Goal: Task Accomplishment & Management: Manage account settings

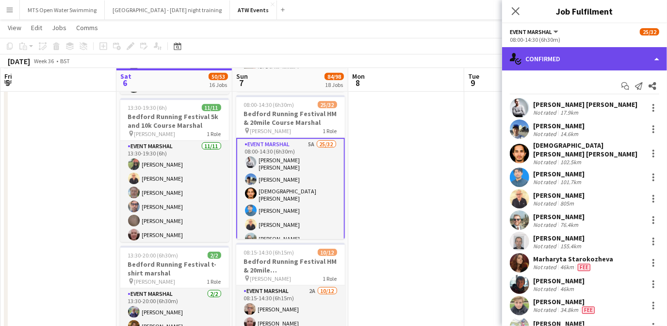
click at [555, 57] on div "single-neutral-actions-check-2 Confirmed" at bounding box center [584, 58] width 165 height 23
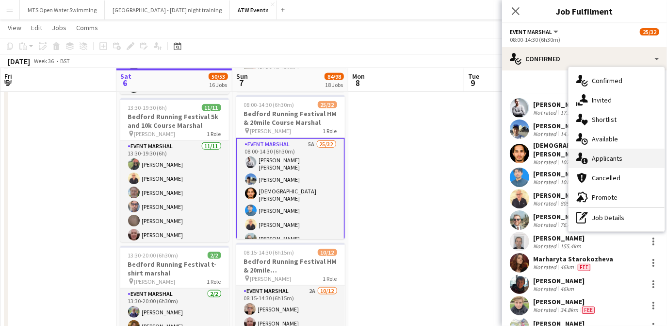
click at [598, 158] on span "Applicants" at bounding box center [607, 158] width 31 height 9
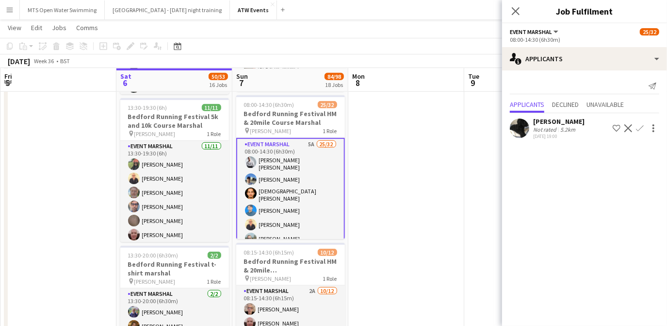
click at [545, 127] on div "Not rated" at bounding box center [545, 129] width 25 height 7
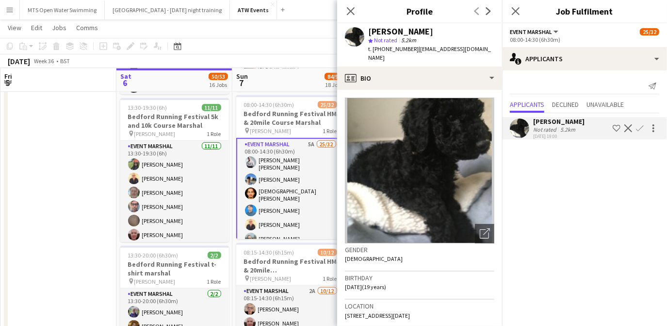
click at [639, 126] on app-icon "Confirm" at bounding box center [640, 128] width 8 height 8
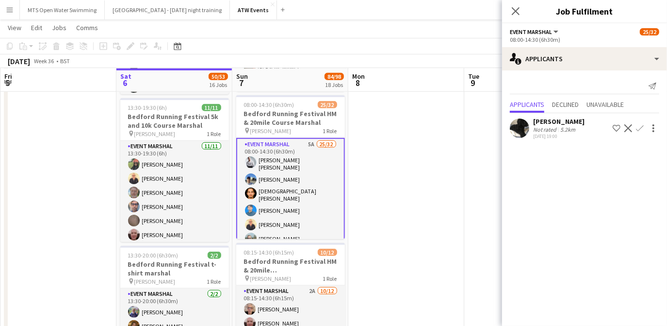
click at [639, 126] on app-icon "Confirm" at bounding box center [640, 128] width 8 height 8
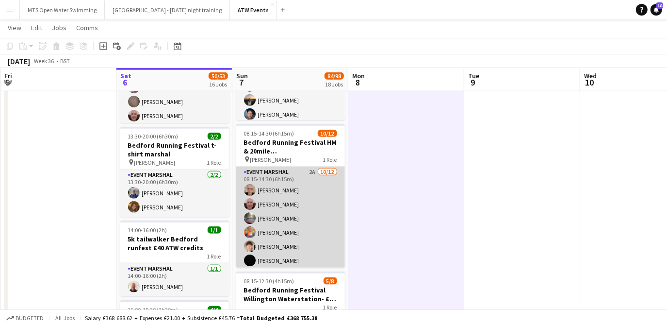
scroll to position [86, 0]
click at [274, 243] on app-card-role "Event Marshal 2A [DATE] 08:15-14:30 (6h15m) [PERSON_NAME] [PERSON_NAME] [PERSON…" at bounding box center [290, 174] width 109 height 188
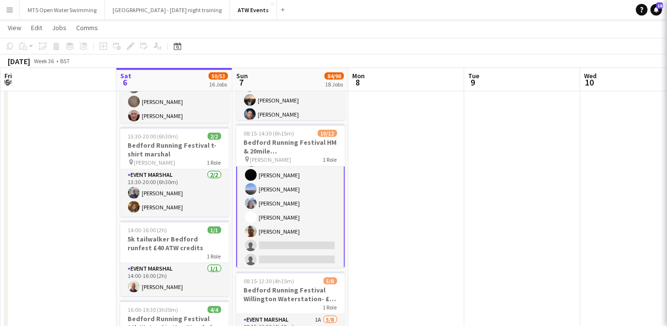
scroll to position [87, 0]
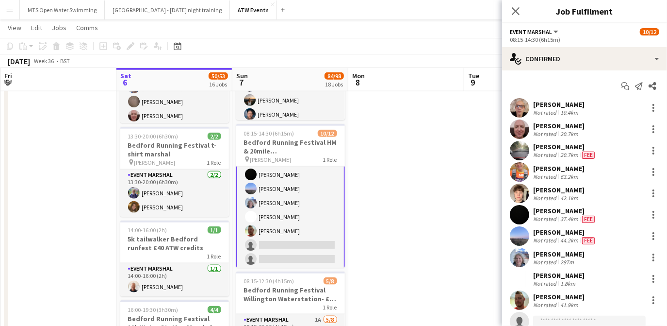
click at [545, 318] on input at bounding box center [589, 321] width 113 height 12
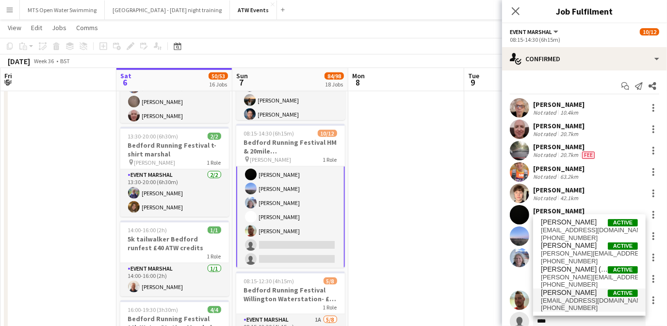
type input "****"
click at [548, 293] on span "[PERSON_NAME]" at bounding box center [569, 292] width 56 height 8
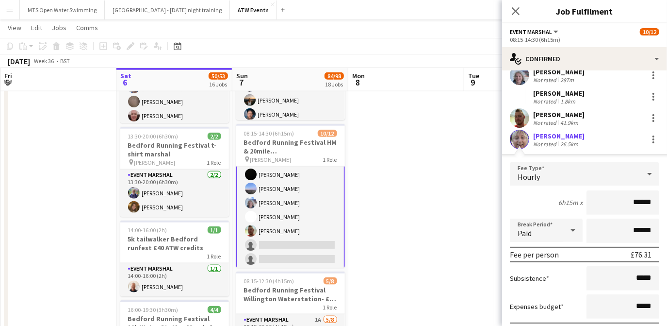
scroll to position [273, 0]
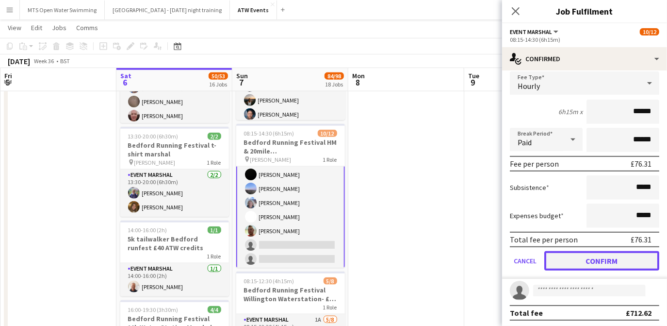
click at [568, 253] on button "Confirm" at bounding box center [602, 260] width 115 height 19
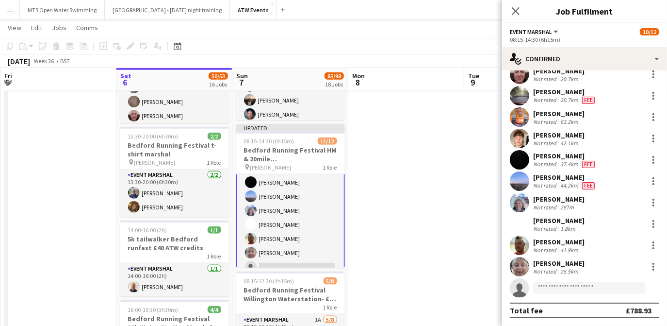
scroll to position [54, 0]
click at [528, 19] on div "Close pop-in" at bounding box center [515, 11] width 27 height 22
click at [513, 6] on app-icon "Close pop-in" at bounding box center [516, 11] width 14 height 14
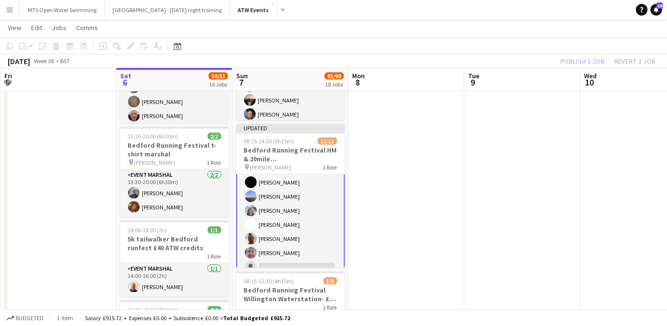
click at [567, 62] on div "Publish 1 job Revert 1 job" at bounding box center [608, 61] width 118 height 13
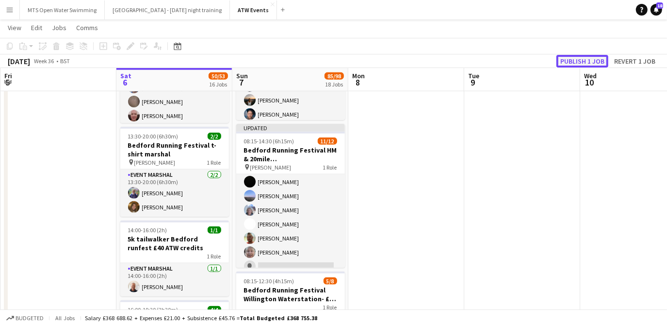
click at [567, 62] on button "Publish 1 job" at bounding box center [583, 61] width 52 height 13
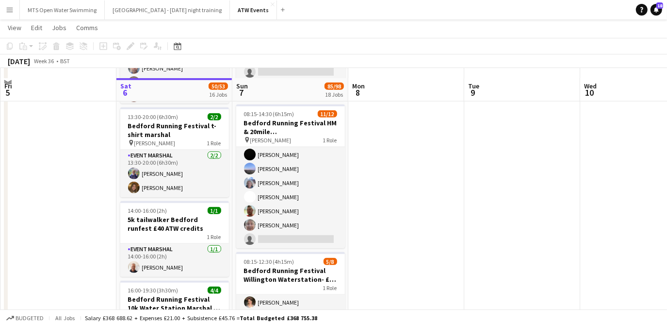
scroll to position [893, 0]
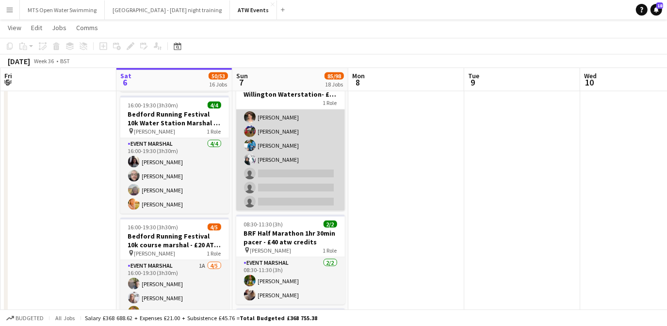
click at [264, 167] on app-card-role "Event Marshal 1A [DATE] 08:15-12:30 (4h15m) [PERSON_NAME] [PERSON_NAME] [PERSON…" at bounding box center [290, 146] width 109 height 132
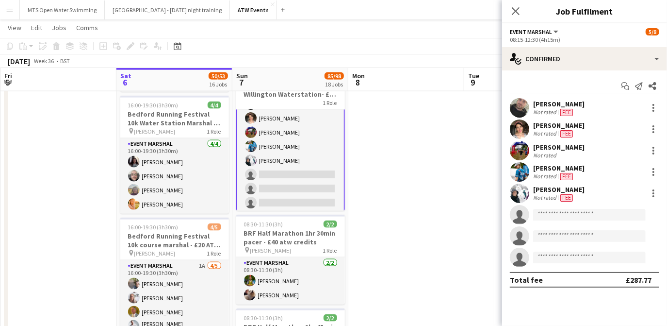
scroll to position [31, 0]
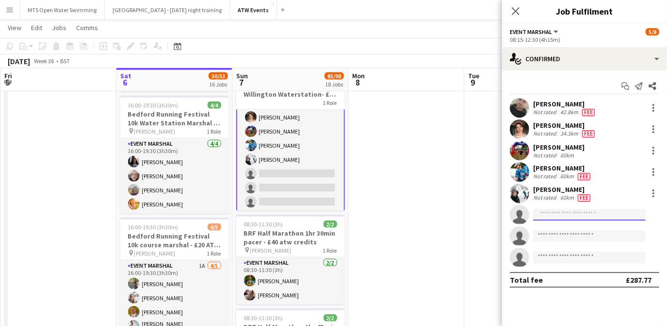
click at [548, 215] on input at bounding box center [589, 215] width 113 height 12
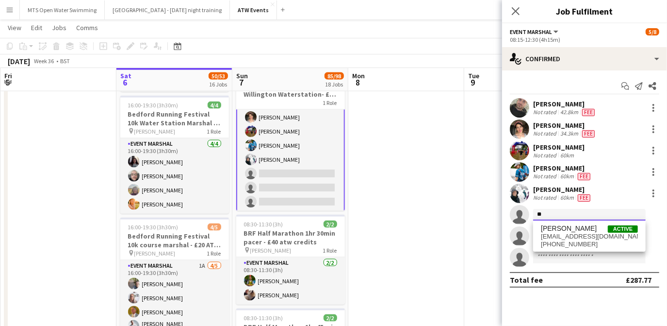
type input "*"
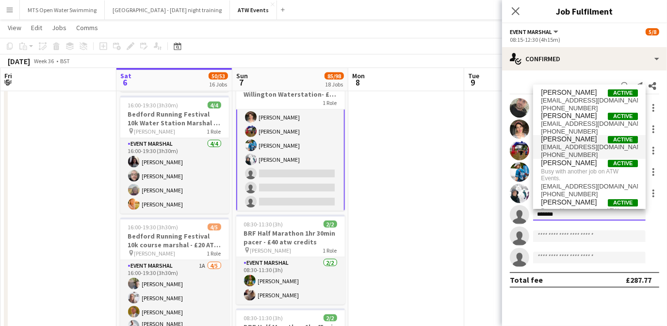
scroll to position [0, 0]
type input "*"
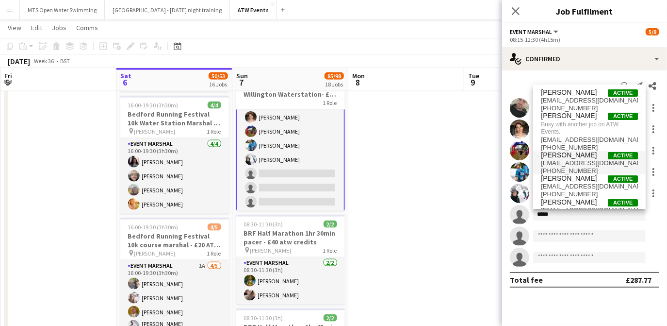
drag, startPoint x: 558, startPoint y: 149, endPoint x: 565, endPoint y: 157, distance: 11.0
click at [565, 157] on div "[PERSON_NAME] Active [EMAIL_ADDRESS][DOMAIN_NAME] [PHONE_NUMBER] [PERSON_NAME] …" at bounding box center [589, 146] width 113 height 124
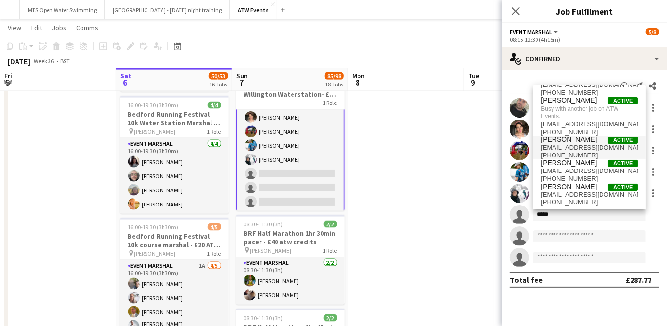
scroll to position [15, 0]
click at [569, 216] on input "*****" at bounding box center [589, 215] width 113 height 12
type input "*"
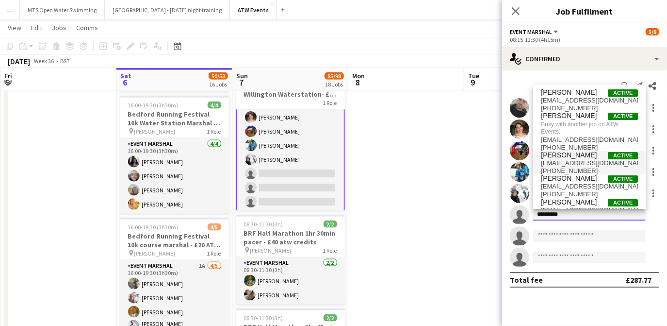
scroll to position [16, 0]
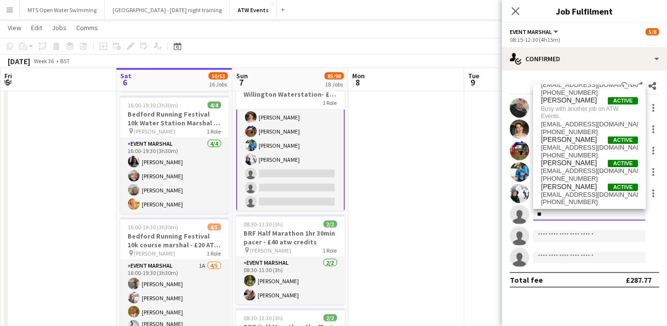
type input "*"
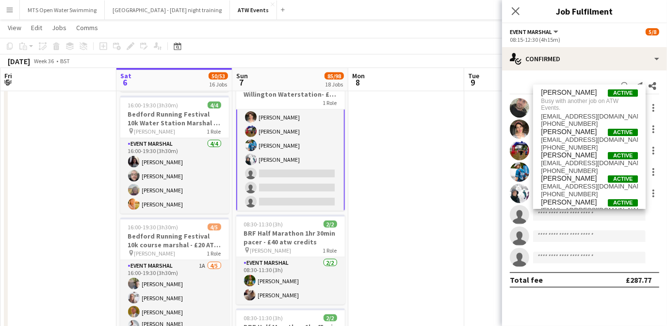
click at [393, 131] on app-date-cell at bounding box center [406, 201] width 116 height 1970
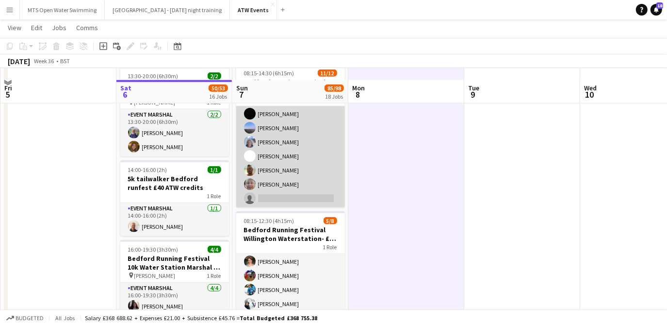
scroll to position [740, 0]
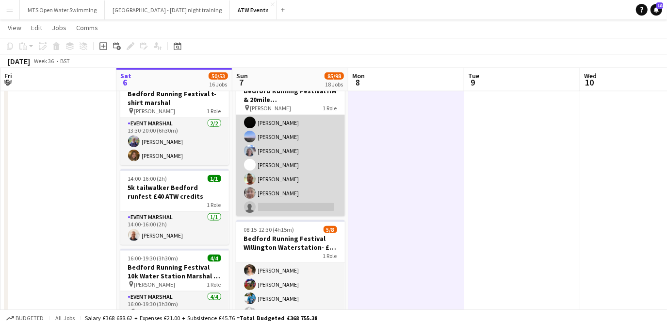
click at [273, 203] on app-card-role "Event Marshal 2A [DATE] 08:15-14:30 (6h15m) [PERSON_NAME] [PERSON_NAME] [PERSON…" at bounding box center [290, 123] width 109 height 188
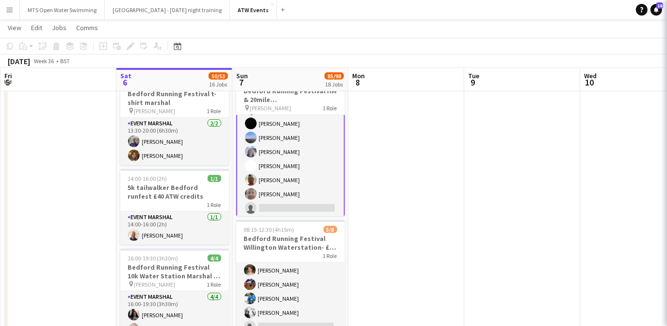
scroll to position [87, 0]
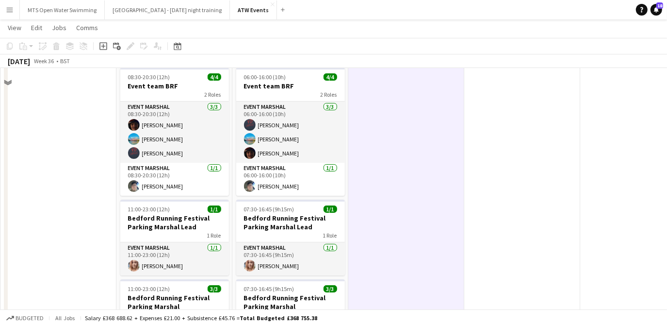
scroll to position [0, 0]
